Goal: Navigation & Orientation: Find specific page/section

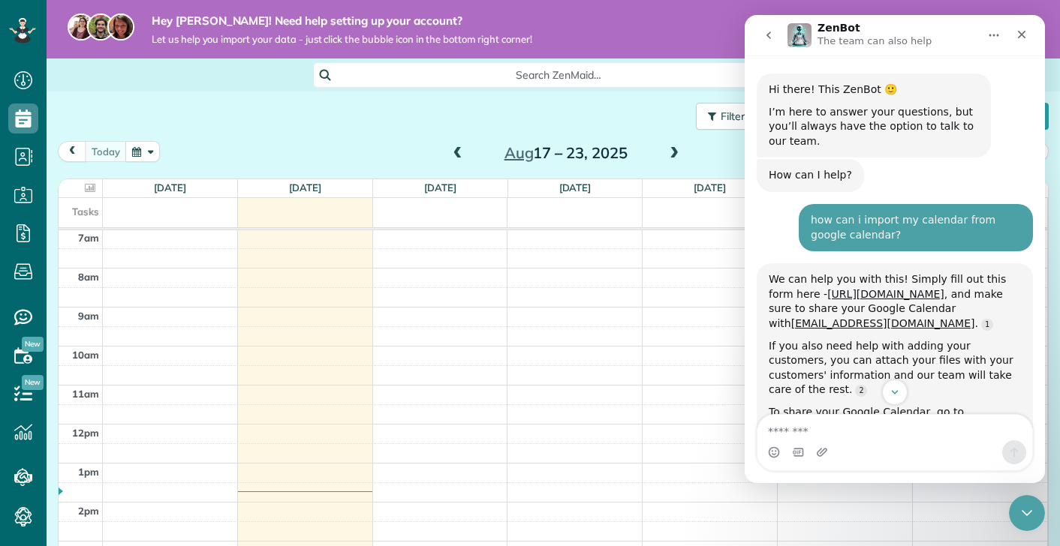
scroll to position [2, 0]
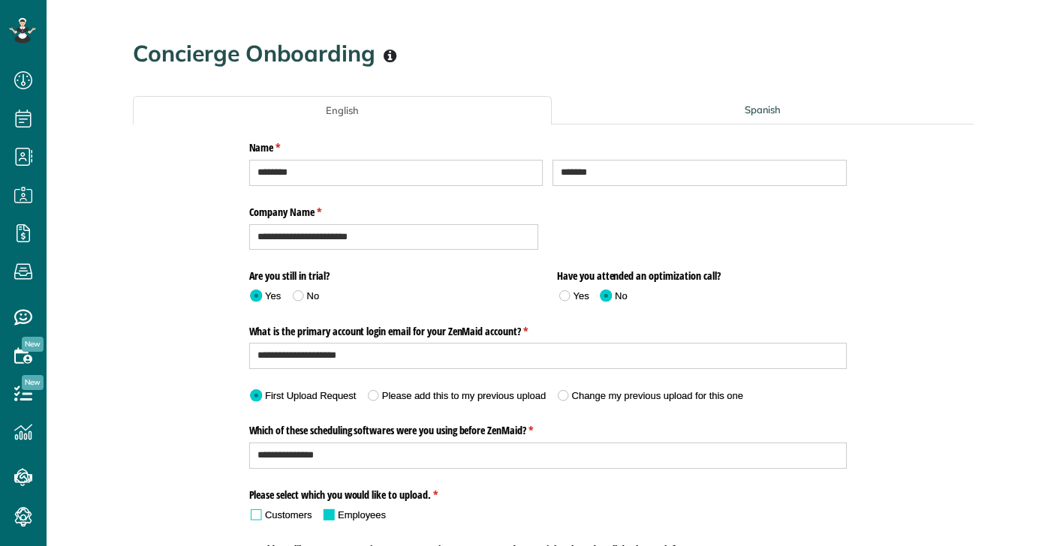
scroll to position [621, 0]
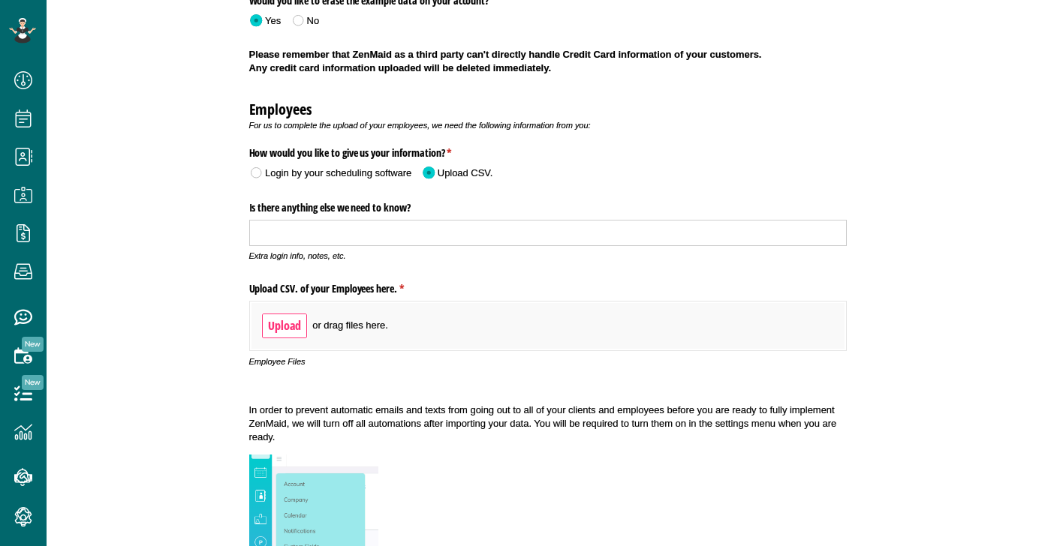
click at [285, 318] on span "Upload" at bounding box center [284, 326] width 35 height 19
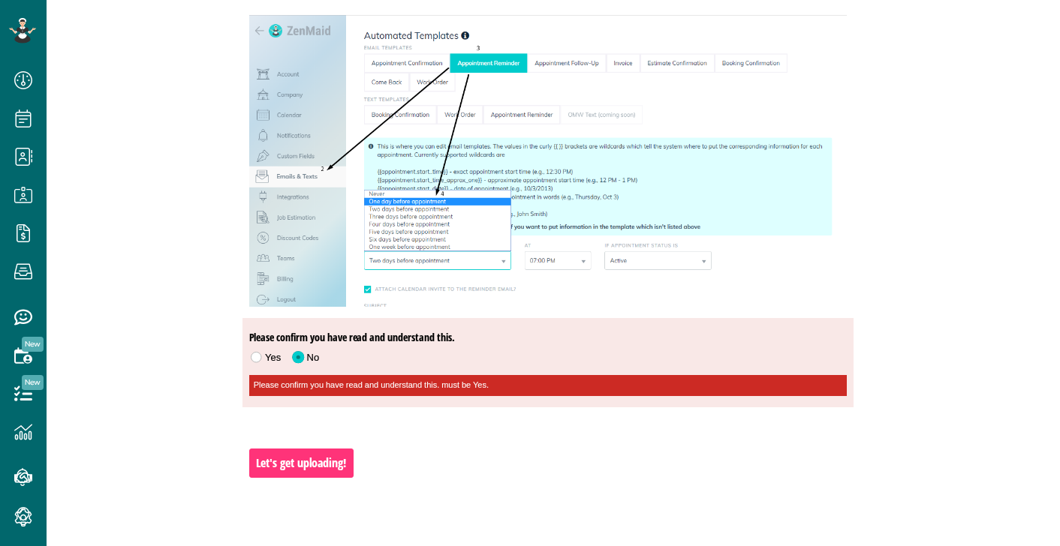
scroll to position [1410, 0]
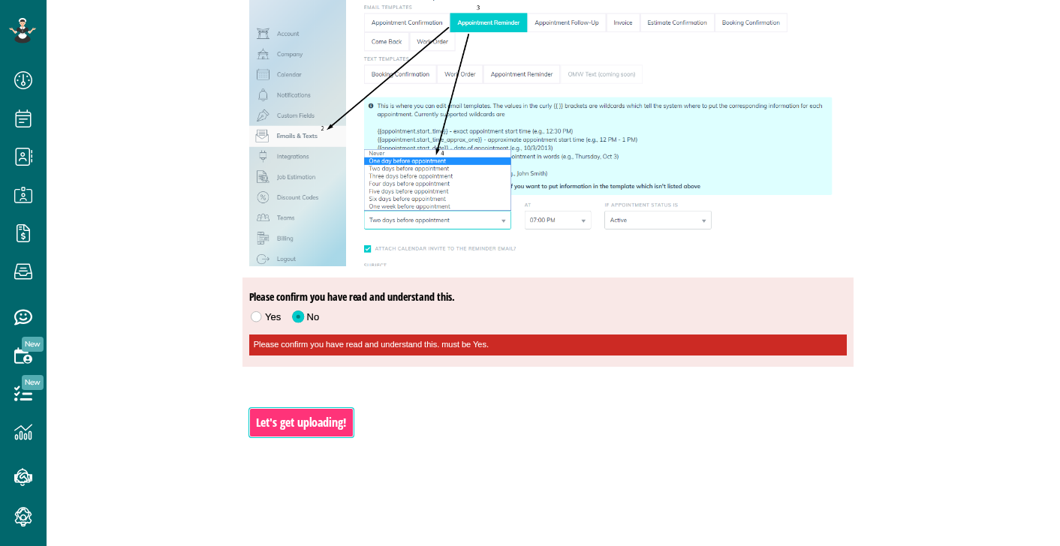
click at [320, 432] on button "Let's get uploading!" at bounding box center [301, 422] width 104 height 29
click at [261, 312] on span at bounding box center [256, 316] width 22 height 23
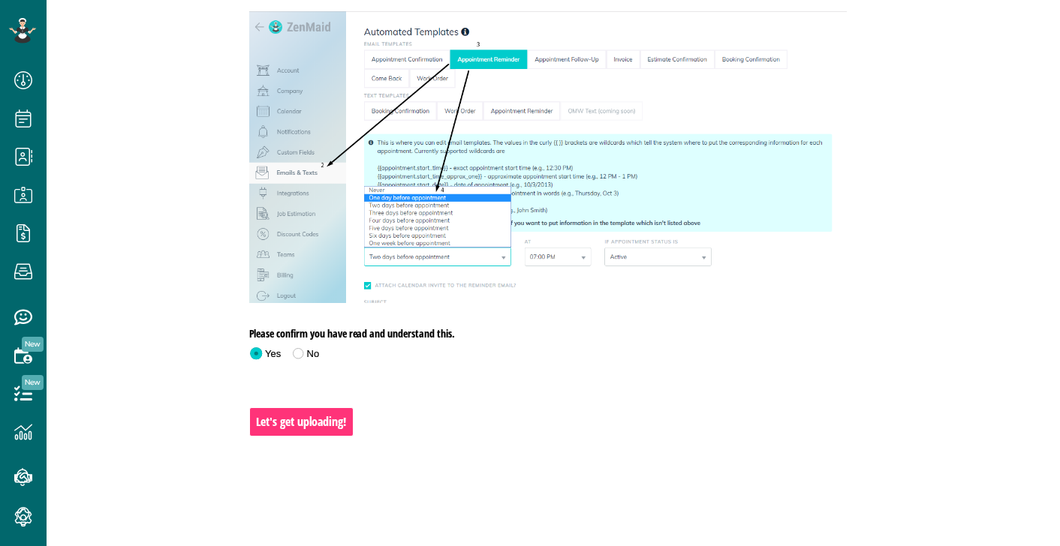
scroll to position [1372, 0]
click at [278, 419] on span "Let's get uploading!" at bounding box center [301, 423] width 92 height 19
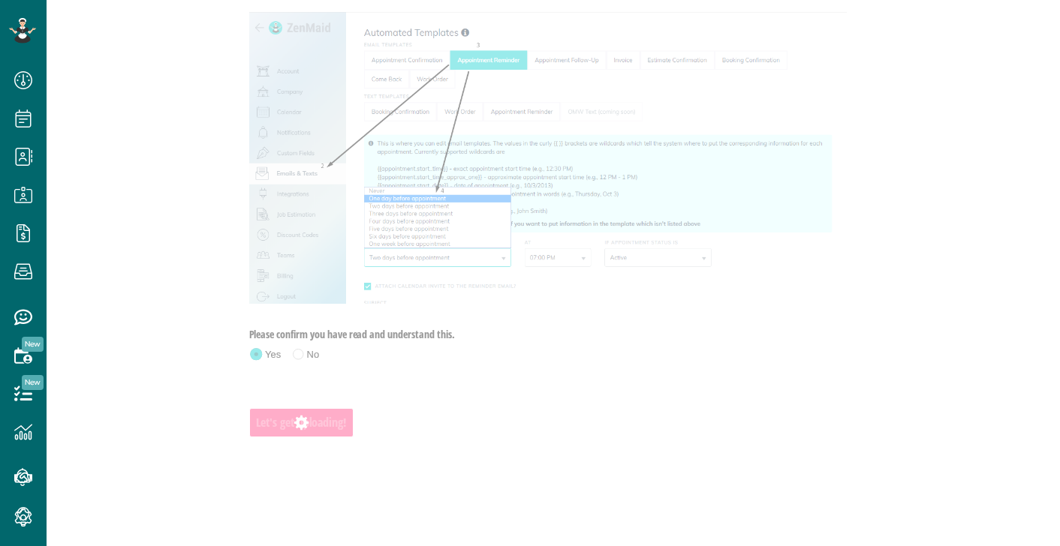
scroll to position [0, 0]
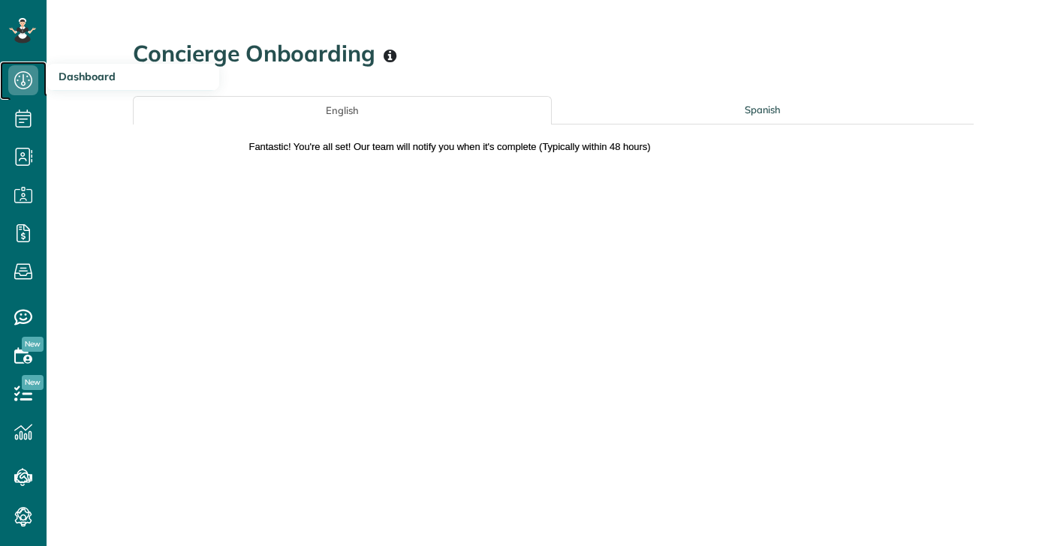
click at [28, 80] on icon at bounding box center [23, 80] width 30 height 30
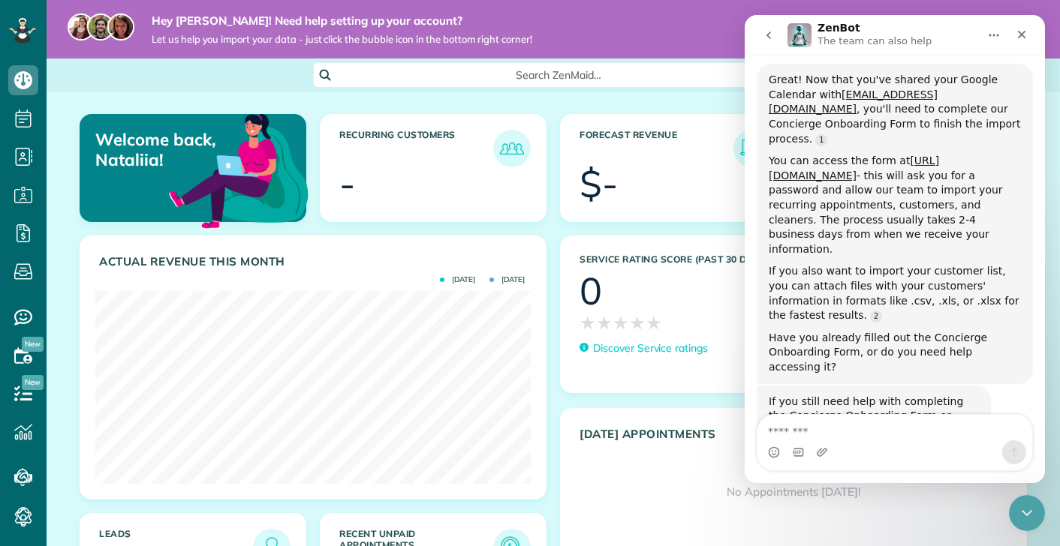
scroll to position [690, 0]
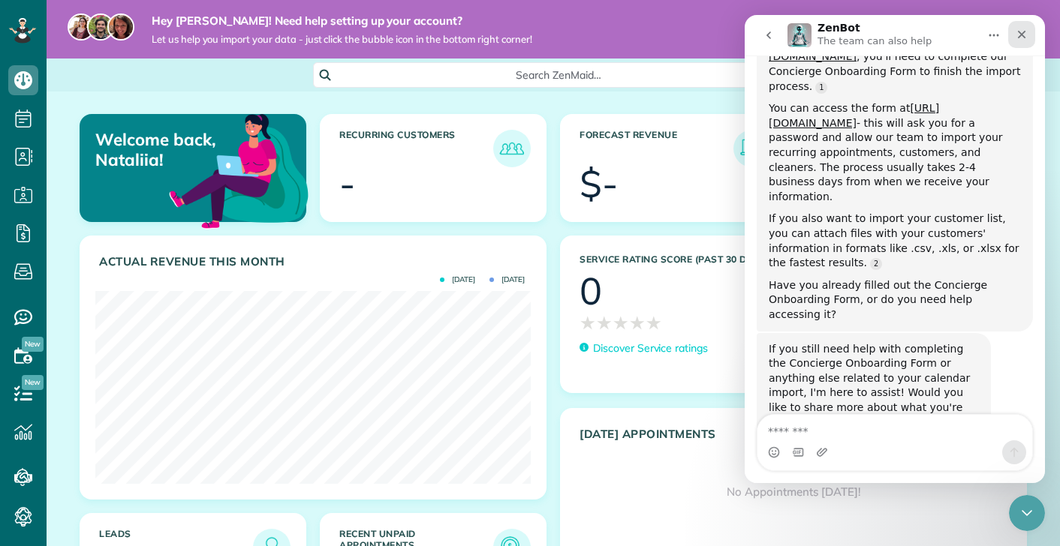
click at [1021, 34] on icon "Close" at bounding box center [1022, 35] width 8 height 8
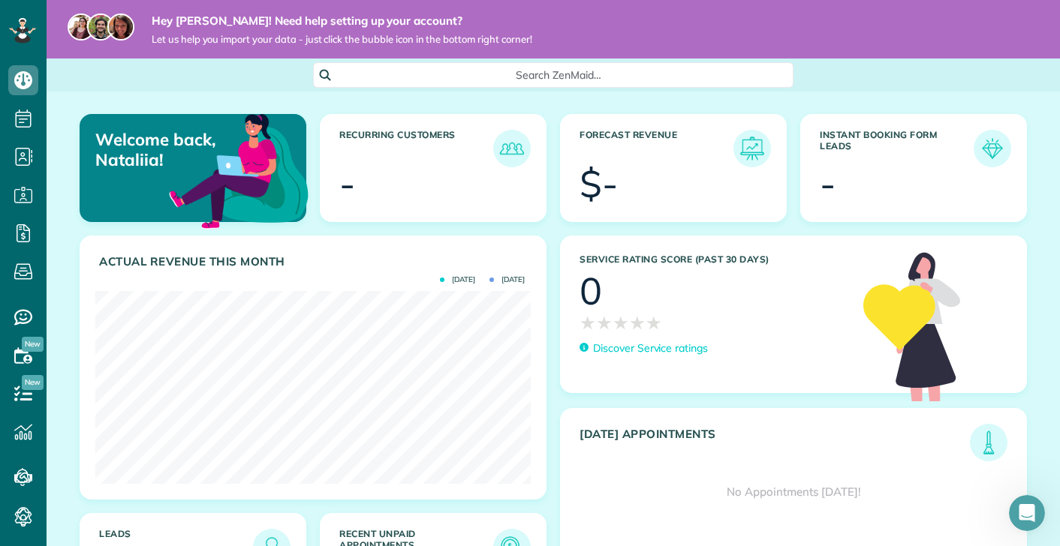
scroll to position [122, 0]
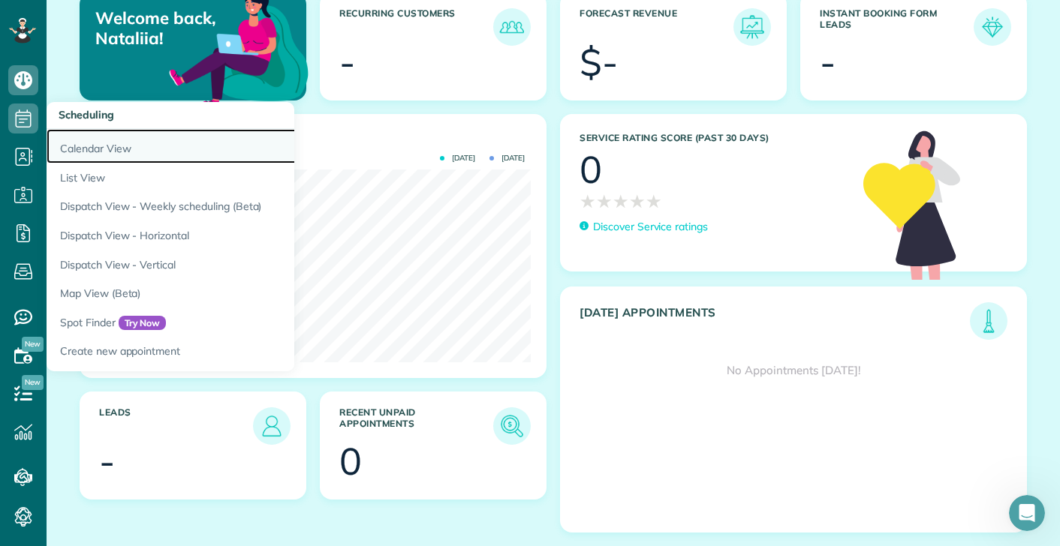
click at [85, 143] on link "Calendar View" at bounding box center [234, 146] width 375 height 35
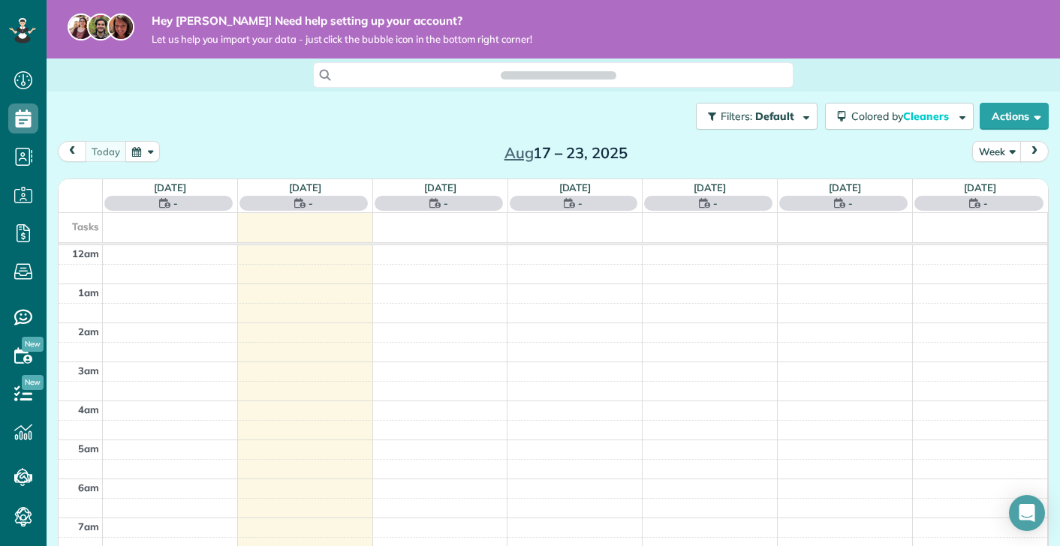
scroll to position [274, 0]
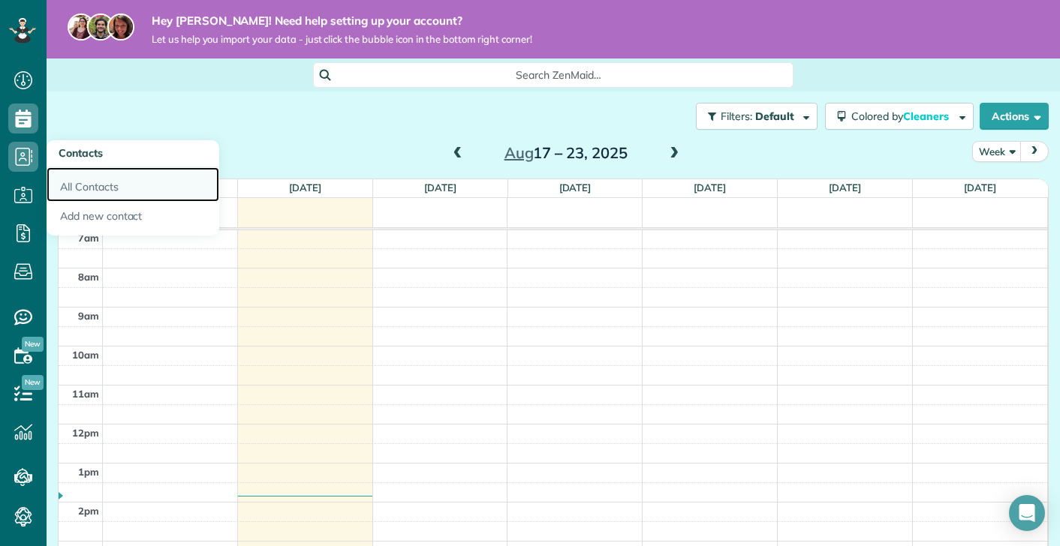
click at [75, 188] on link "All Contacts" at bounding box center [133, 184] width 173 height 35
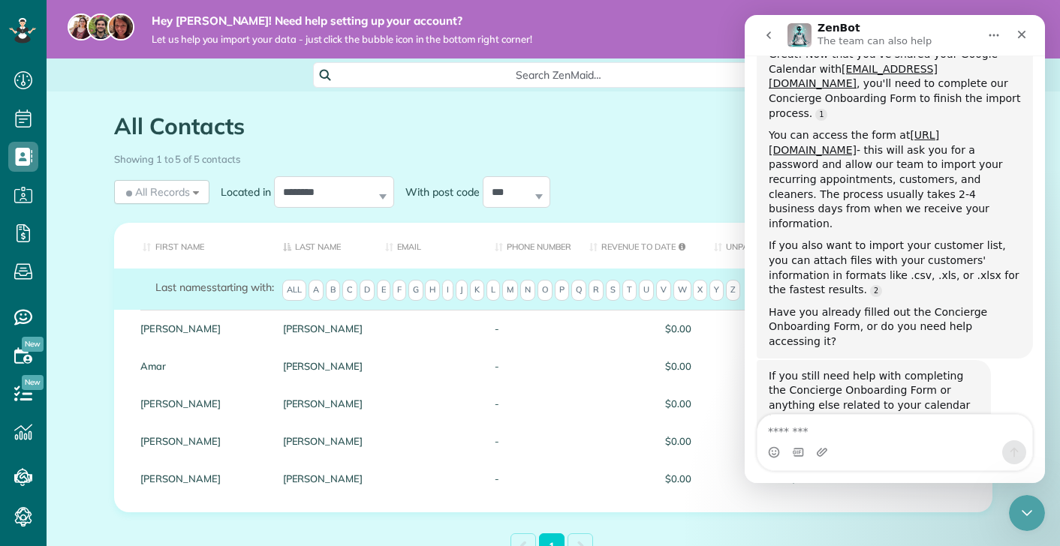
scroll to position [690, 0]
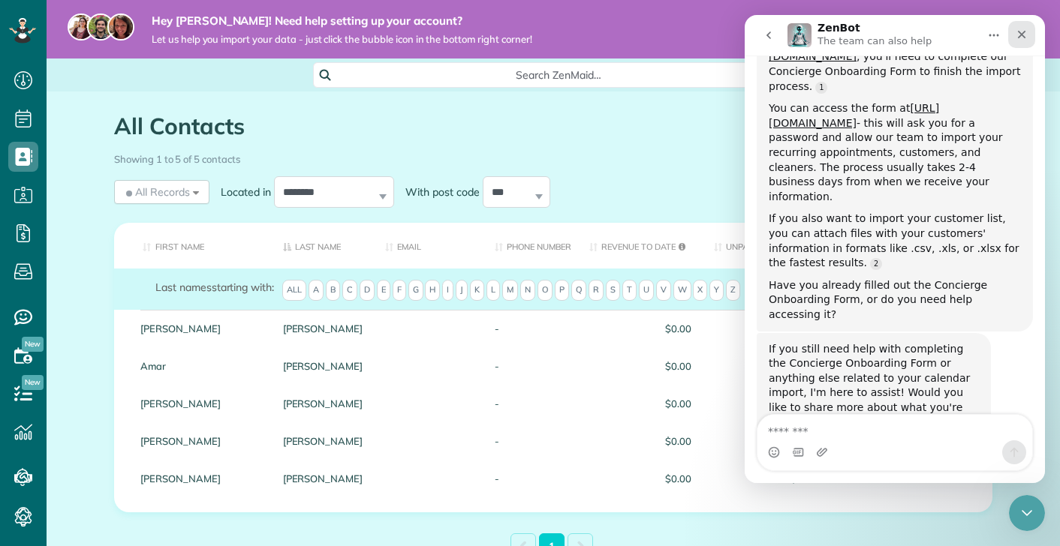
click at [1023, 35] on icon "Close" at bounding box center [1022, 35] width 8 height 8
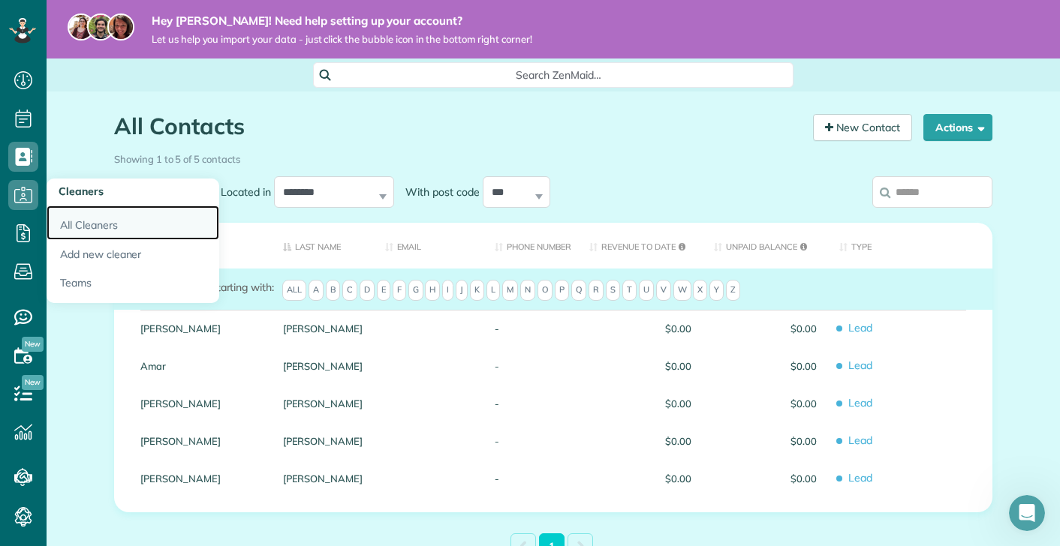
click at [74, 221] on link "All Cleaners" at bounding box center [133, 223] width 173 height 35
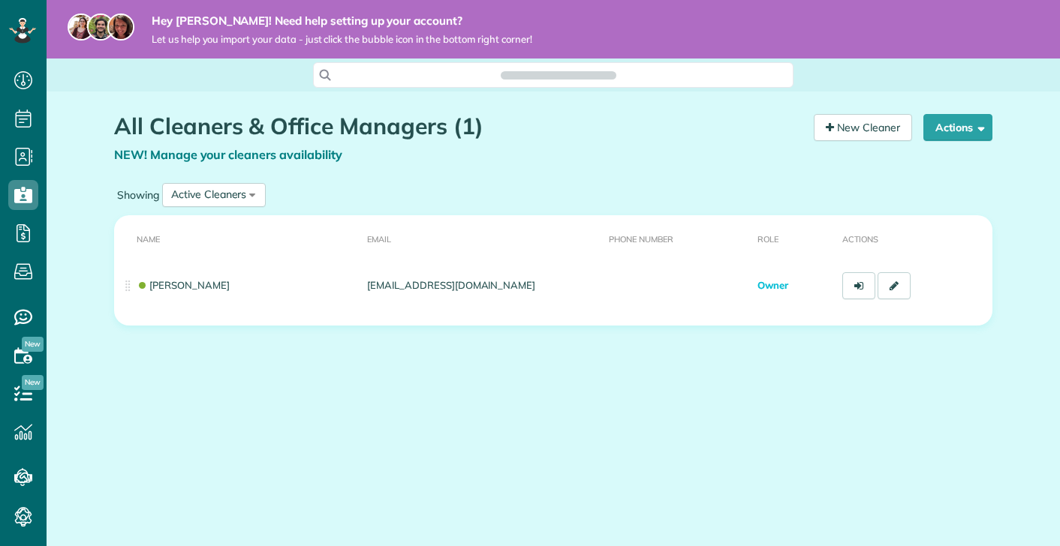
scroll to position [7, 7]
